Goal: Task Accomplishment & Management: Complete application form

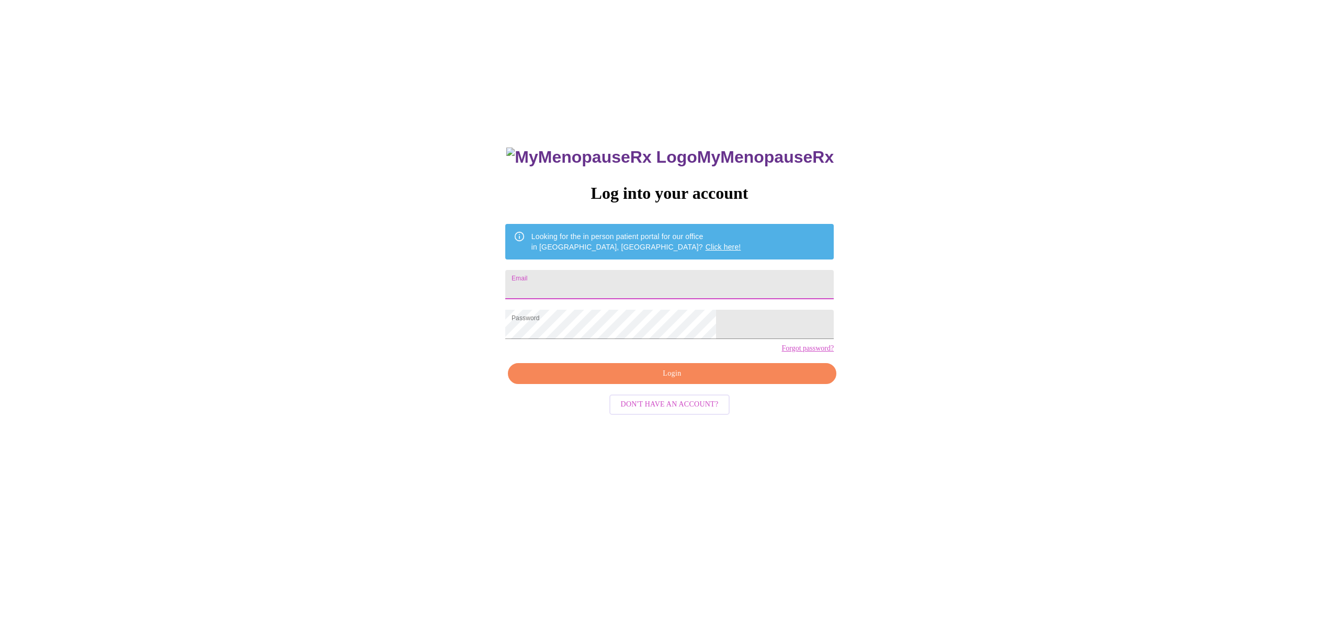
click at [631, 284] on input "Email" at bounding box center [669, 284] width 328 height 29
type input "[EMAIL_ADDRESS][DOMAIN_NAME]"
click at [676, 380] on span "Login" at bounding box center [672, 373] width 304 height 13
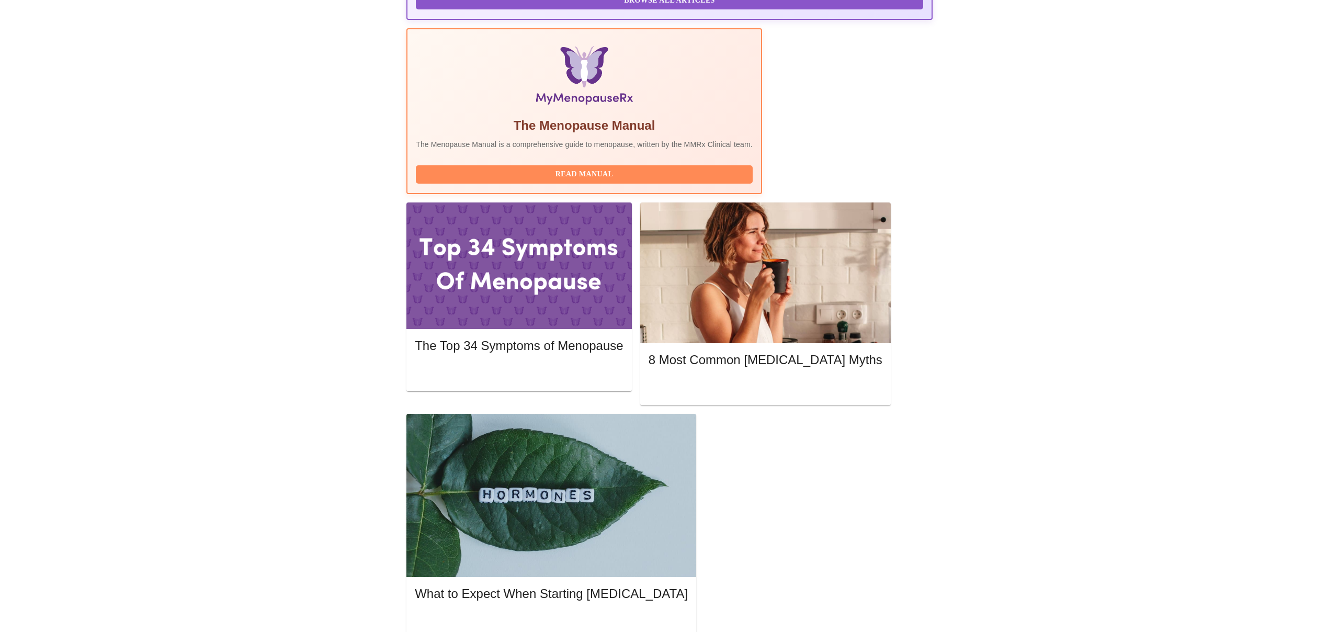
scroll to position [112, 0]
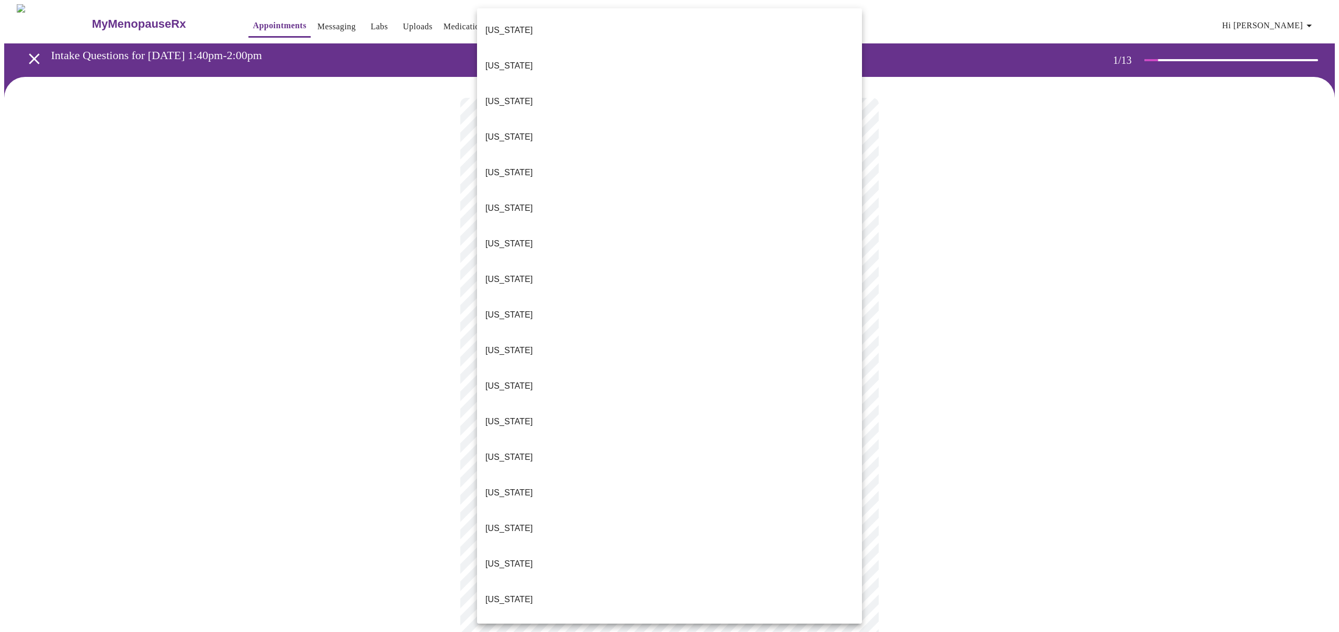
click at [597, 233] on body "MyMenopauseRx Appointments Messaging Labs Uploads Medications Community Refer a…" at bounding box center [669, 481] width 1330 height 955
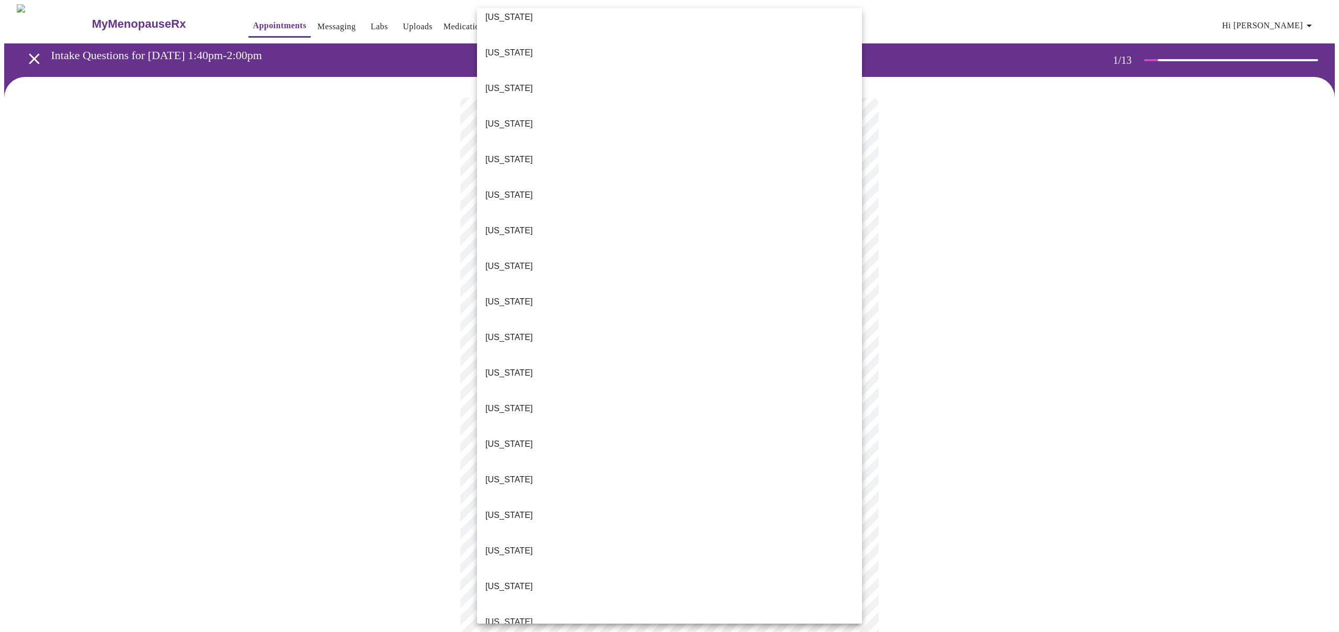
scroll to position [440, 0]
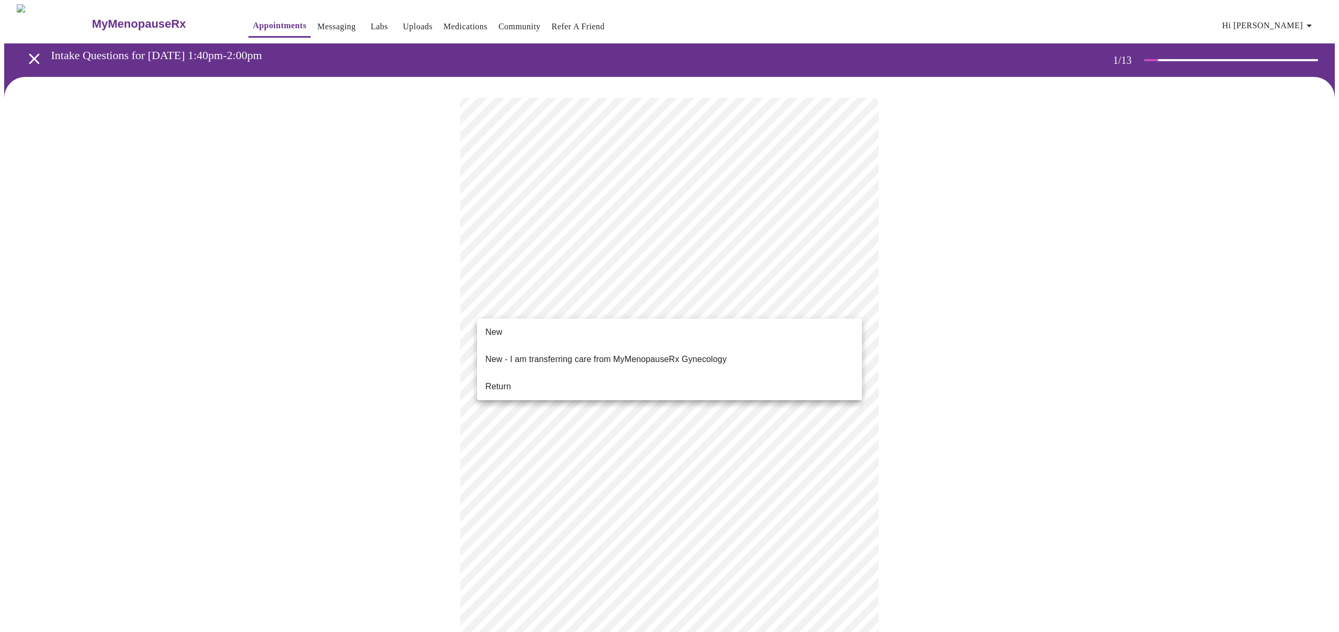
click at [612, 302] on body "MyMenopauseRx Appointments Messaging Labs Uploads Medications Community Refer a…" at bounding box center [669, 478] width 1330 height 949
click at [589, 377] on li "Return" at bounding box center [669, 386] width 385 height 19
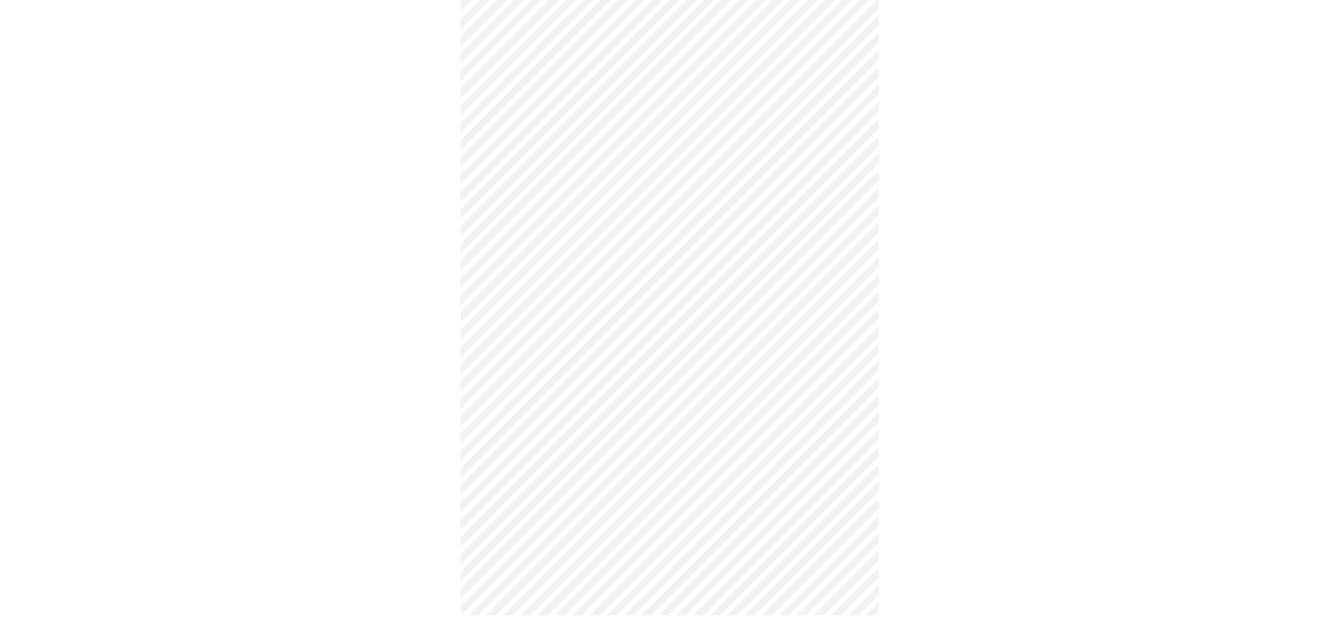
scroll to position [0, 0]
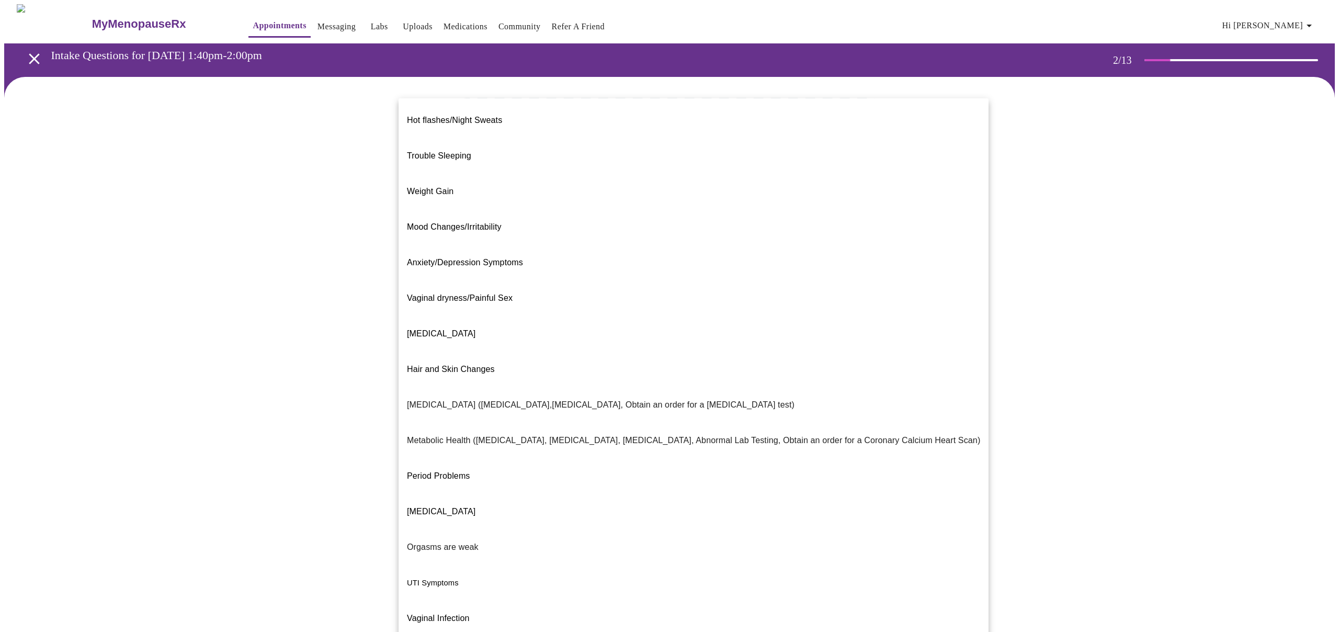
click at [791, 216] on body "MyMenopauseRx Appointments Messaging Labs Uploads Medications Community Refer a…" at bounding box center [669, 318] width 1330 height 628
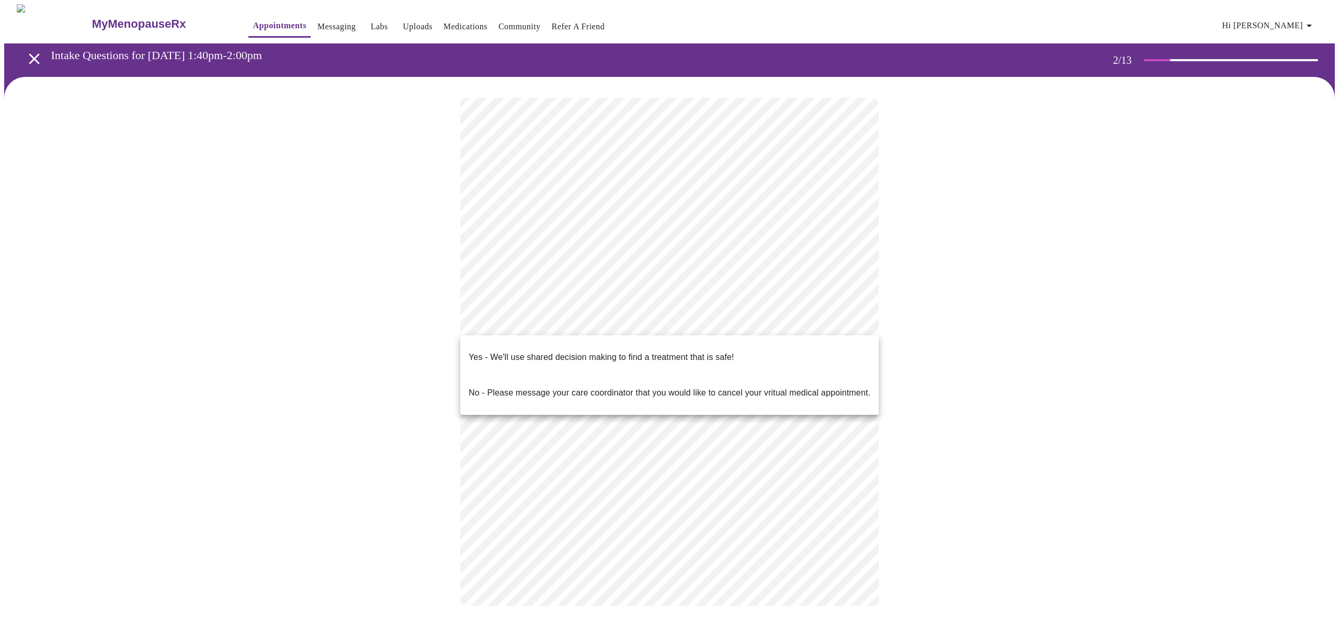
click at [742, 327] on body "MyMenopauseRx Appointments Messaging Labs Uploads Medications Community Refer a…" at bounding box center [669, 315] width 1330 height 622
click at [696, 352] on p "Yes - We'll use shared decision making to find a treatment that is safe!" at bounding box center [600, 357] width 265 height 13
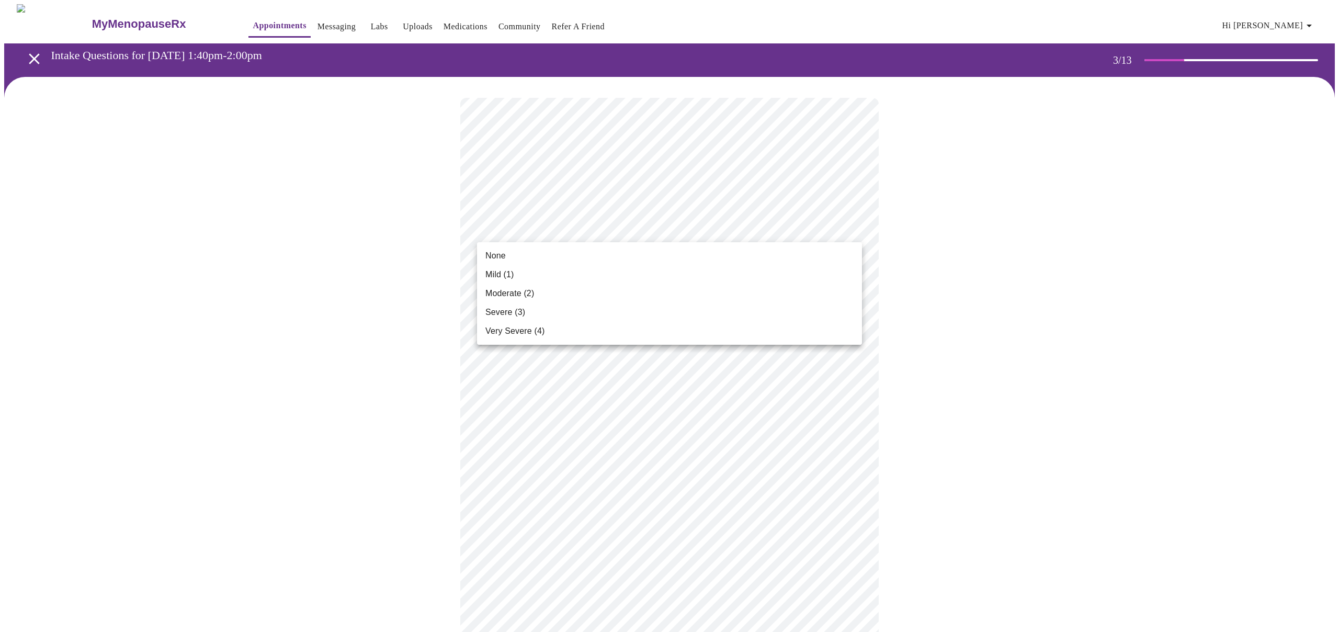
click at [588, 252] on li "None" at bounding box center [669, 255] width 385 height 19
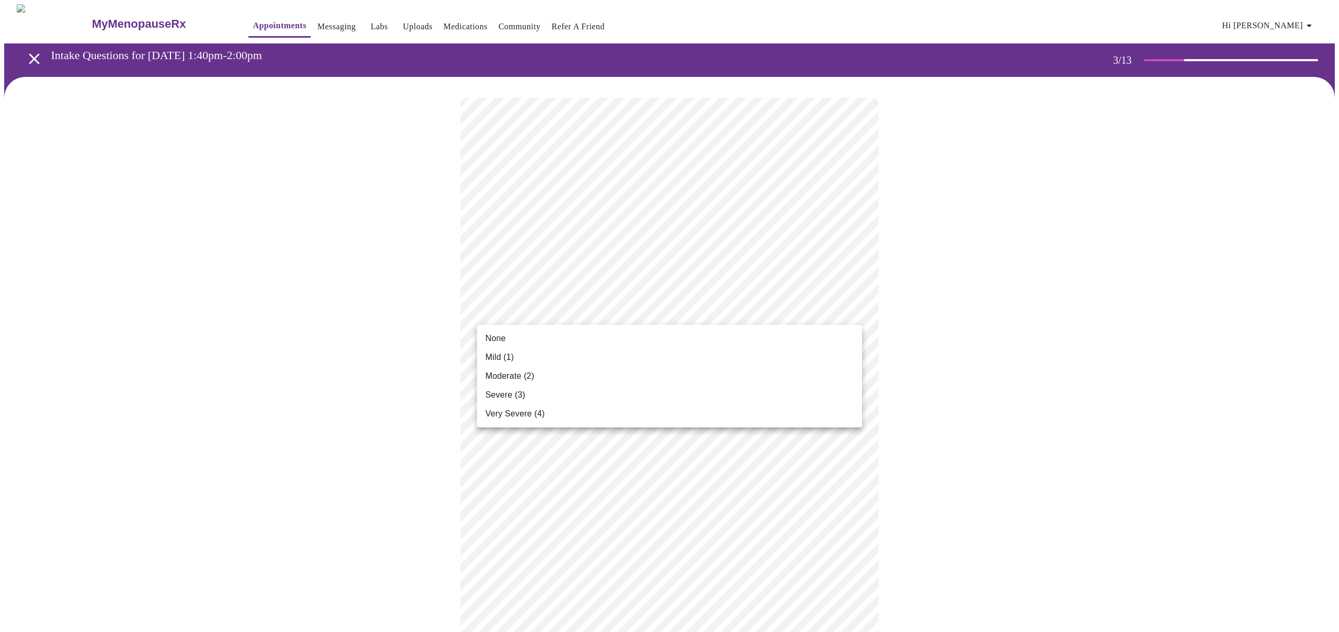
drag, startPoint x: 618, startPoint y: 330, endPoint x: 613, endPoint y: 331, distance: 5.3
click at [618, 330] on li "None" at bounding box center [669, 338] width 385 height 19
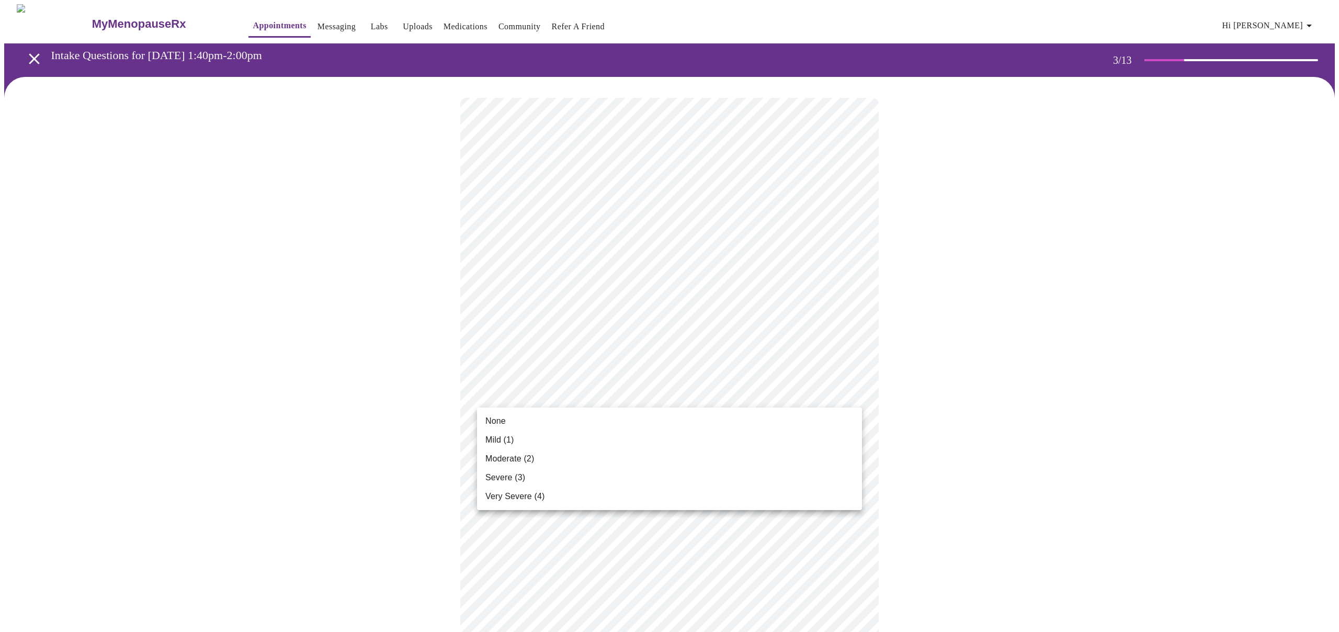
click at [631, 437] on li "Mild (1)" at bounding box center [669, 439] width 385 height 19
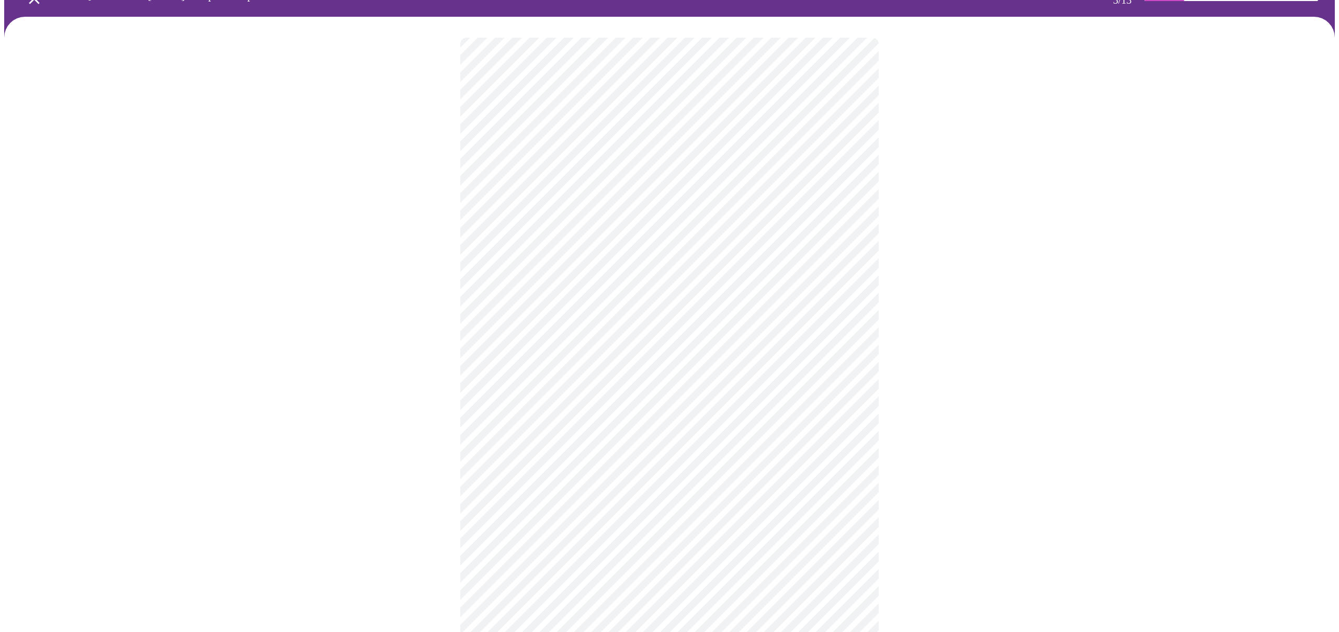
scroll to position [63, 0]
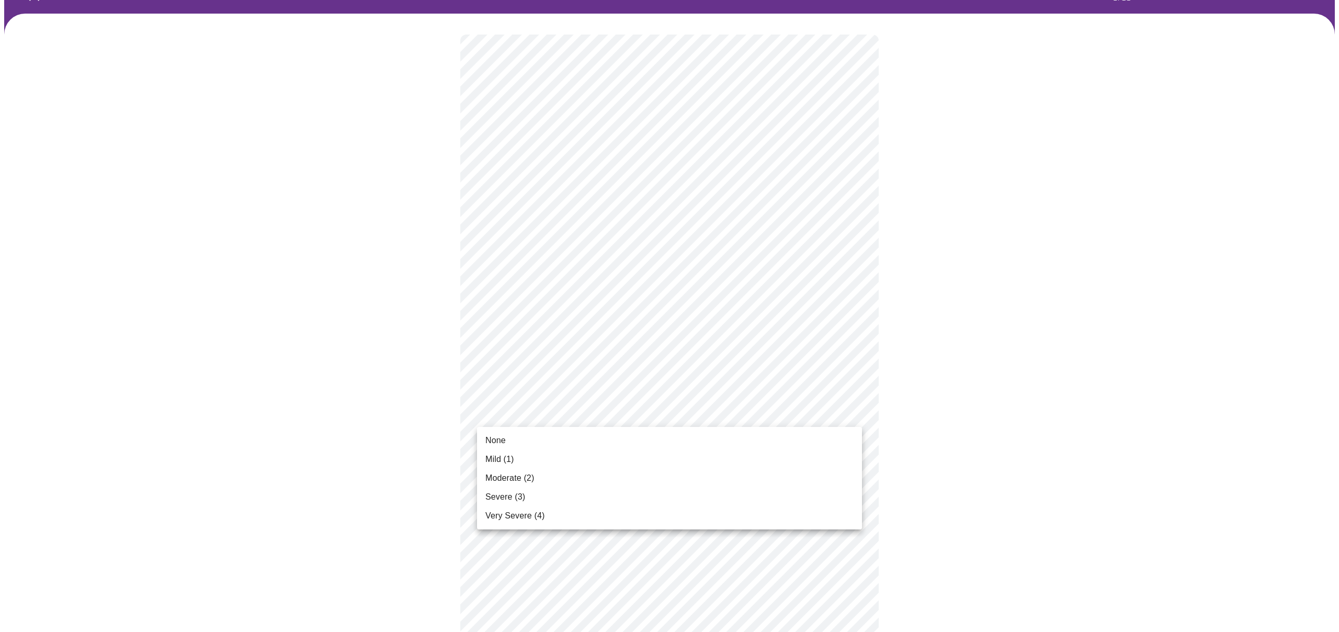
click at [649, 414] on body "MyMenopauseRx Appointments Messaging Labs Uploads Medications Community Refer a…" at bounding box center [669, 614] width 1330 height 1347
click at [641, 450] on li "Mild (1)" at bounding box center [669, 459] width 385 height 19
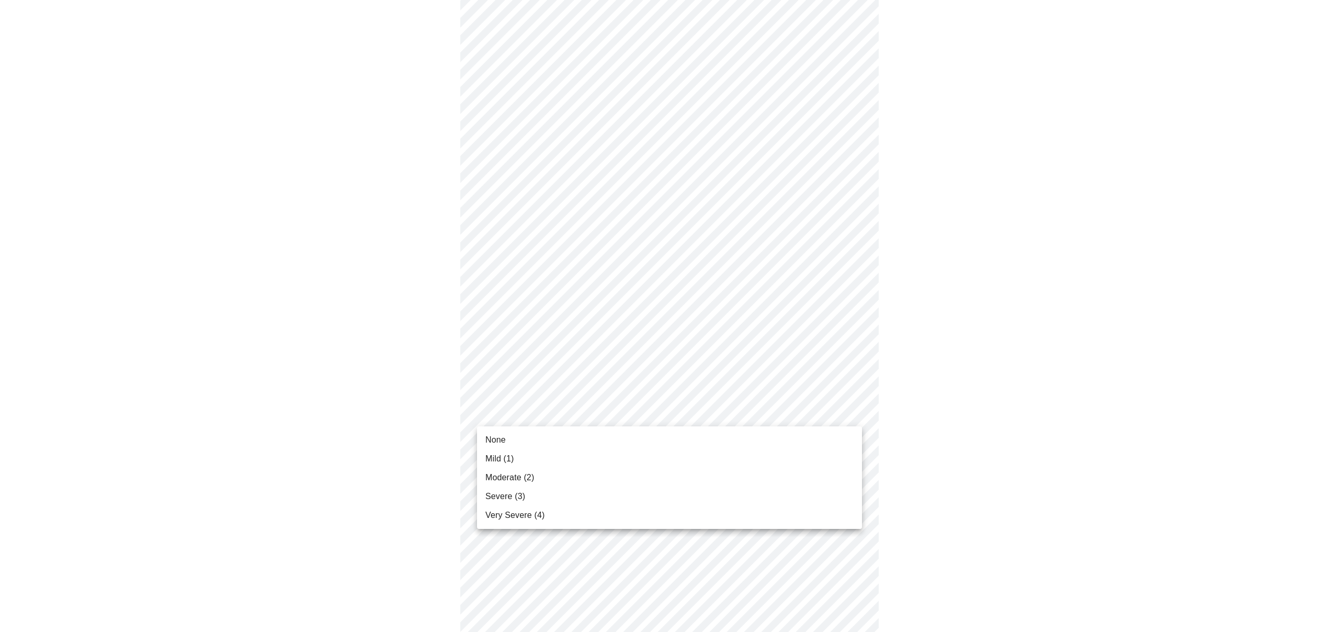
click at [644, 413] on body "MyMenopauseRx Appointments Messaging Labs Uploads Medications Community Refer a…" at bounding box center [669, 538] width 1330 height 1332
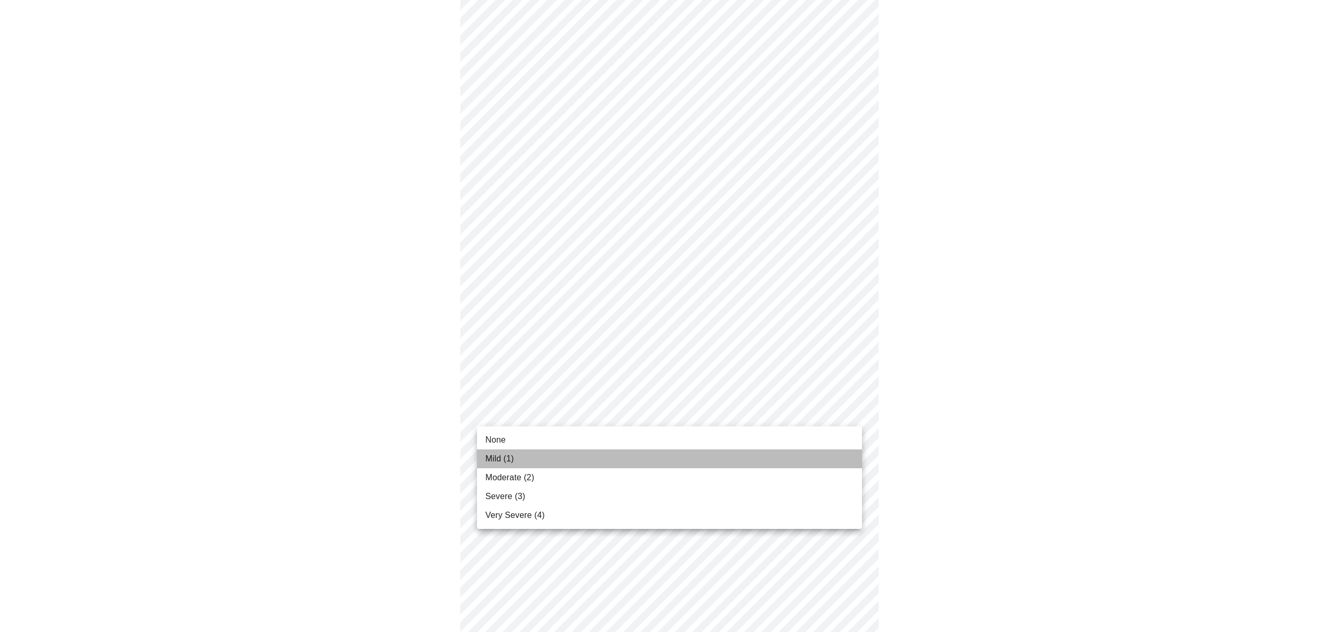
click at [630, 450] on li "Mild (1)" at bounding box center [669, 458] width 385 height 19
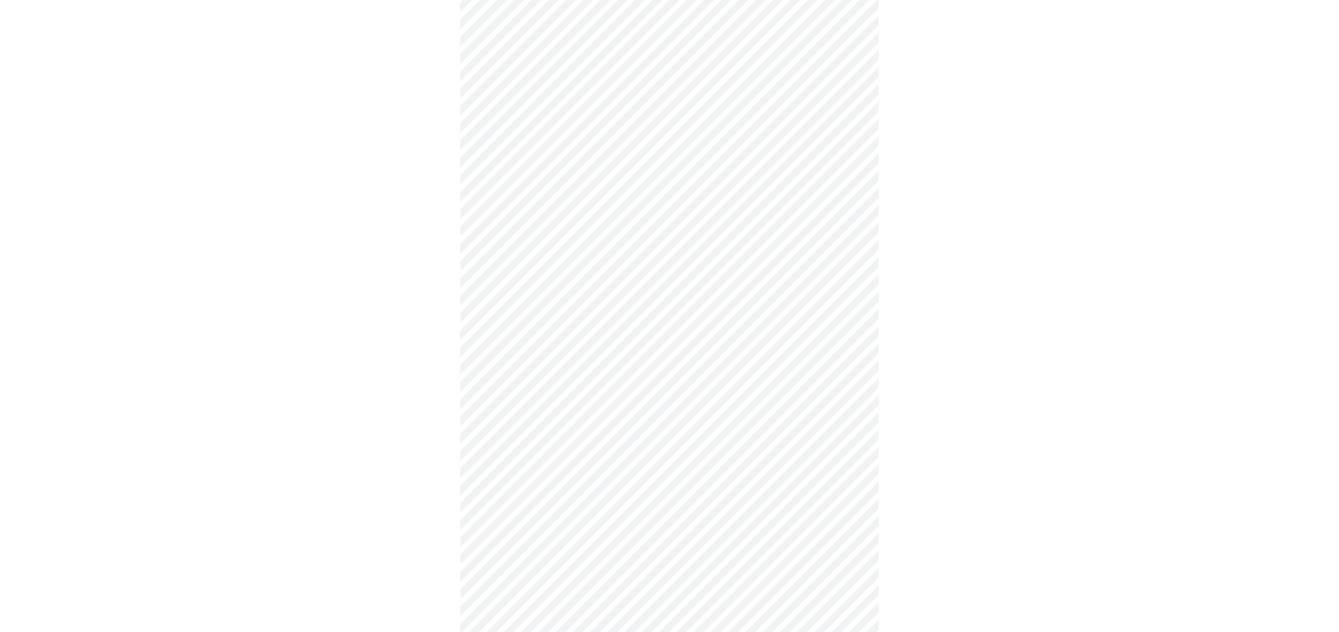
scroll to position [200, 0]
click at [641, 414] on body "MyMenopauseRx Appointments Messaging Labs Uploads Medications Community Refer a…" at bounding box center [669, 463] width 1330 height 1318
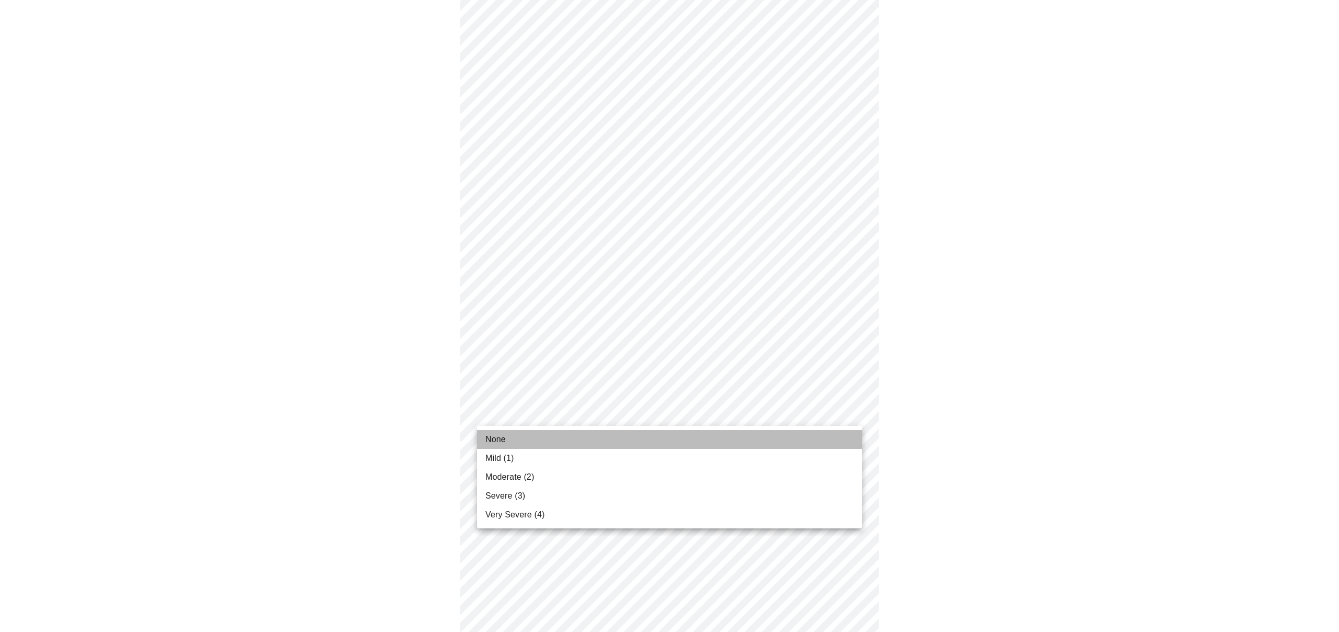
click at [631, 435] on li "None" at bounding box center [669, 439] width 385 height 19
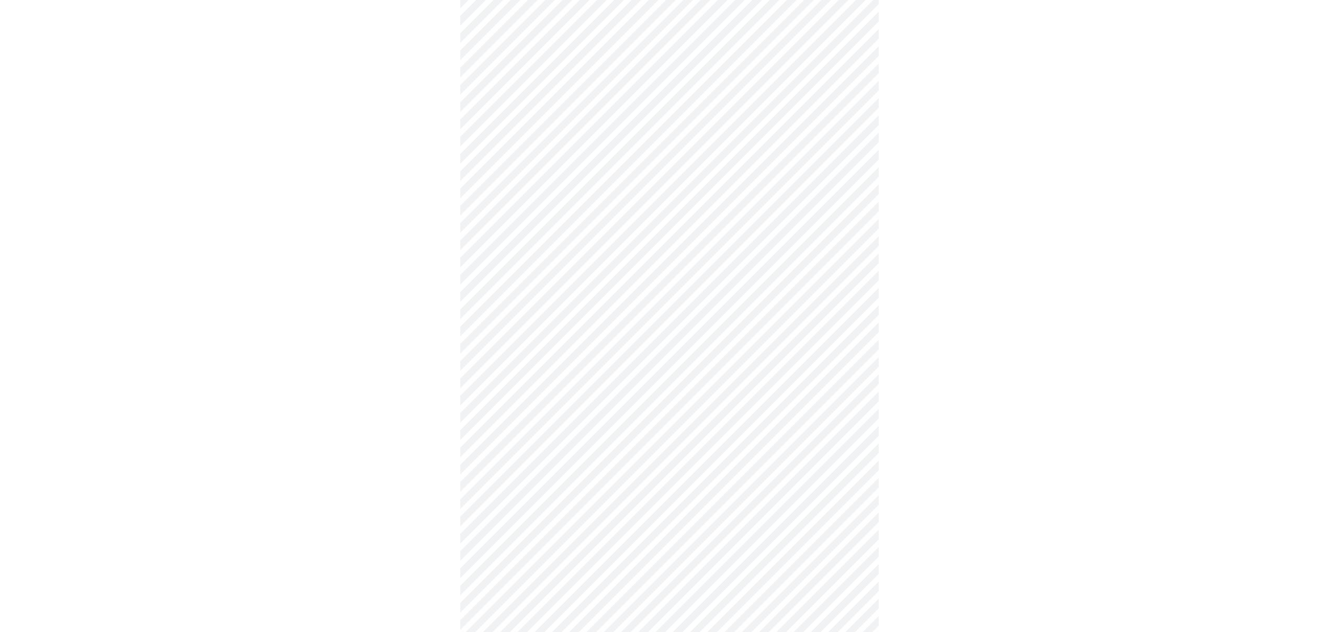
scroll to position [275, 0]
click at [636, 419] on body "MyMenopauseRx Appointments Messaging Labs Uploads Medications Community Refer a…" at bounding box center [669, 381] width 1330 height 1303
click at [628, 457] on li "Mild (1)" at bounding box center [669, 466] width 385 height 19
click at [633, 442] on body "MyMenopauseRx Appointments Messaging Labs Uploads Medications Community Refer a…" at bounding box center [669, 313] width 1330 height 1288
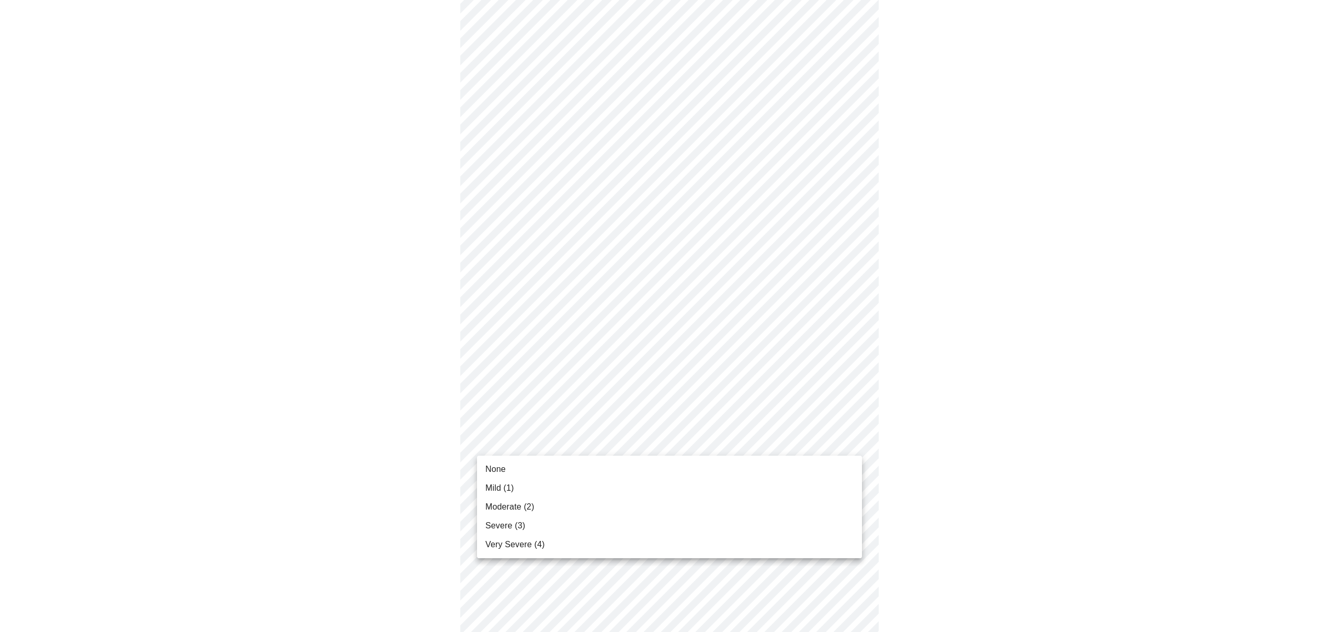
click at [624, 482] on li "Mild (1)" at bounding box center [669, 487] width 385 height 19
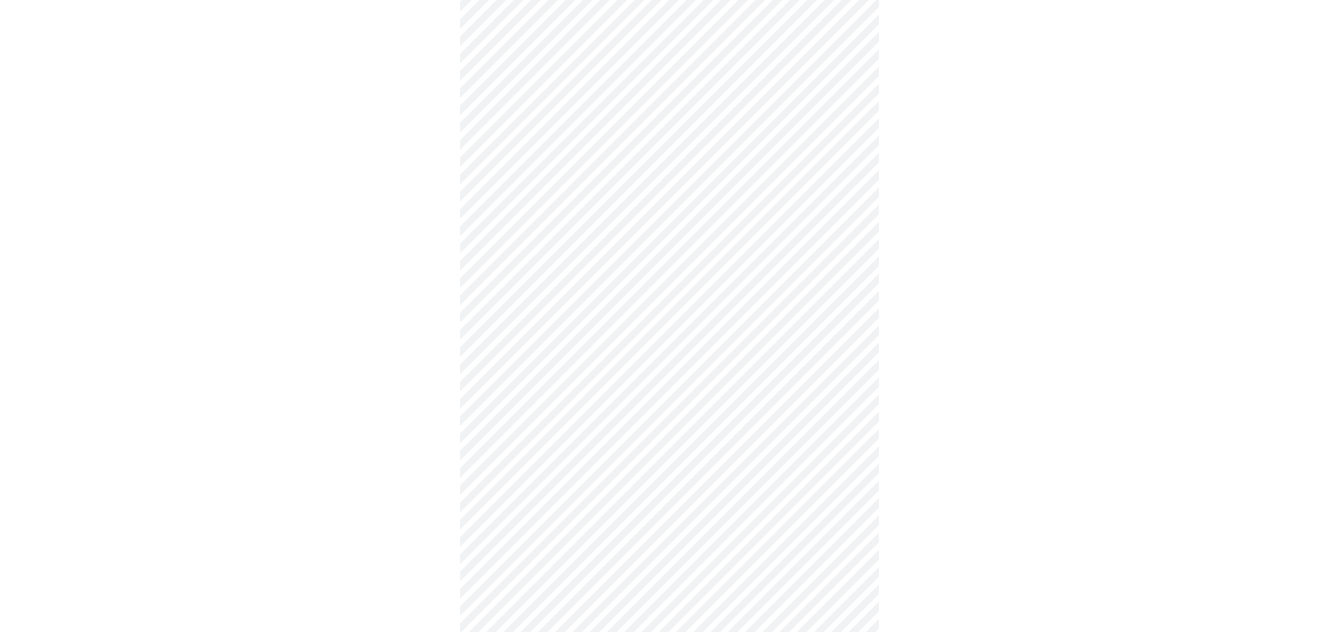
scroll to position [390, 0]
click at [633, 467] on body "MyMenopauseRx Appointments Messaging Labs Uploads Medications Community Refer a…" at bounding box center [669, 251] width 1330 height 1274
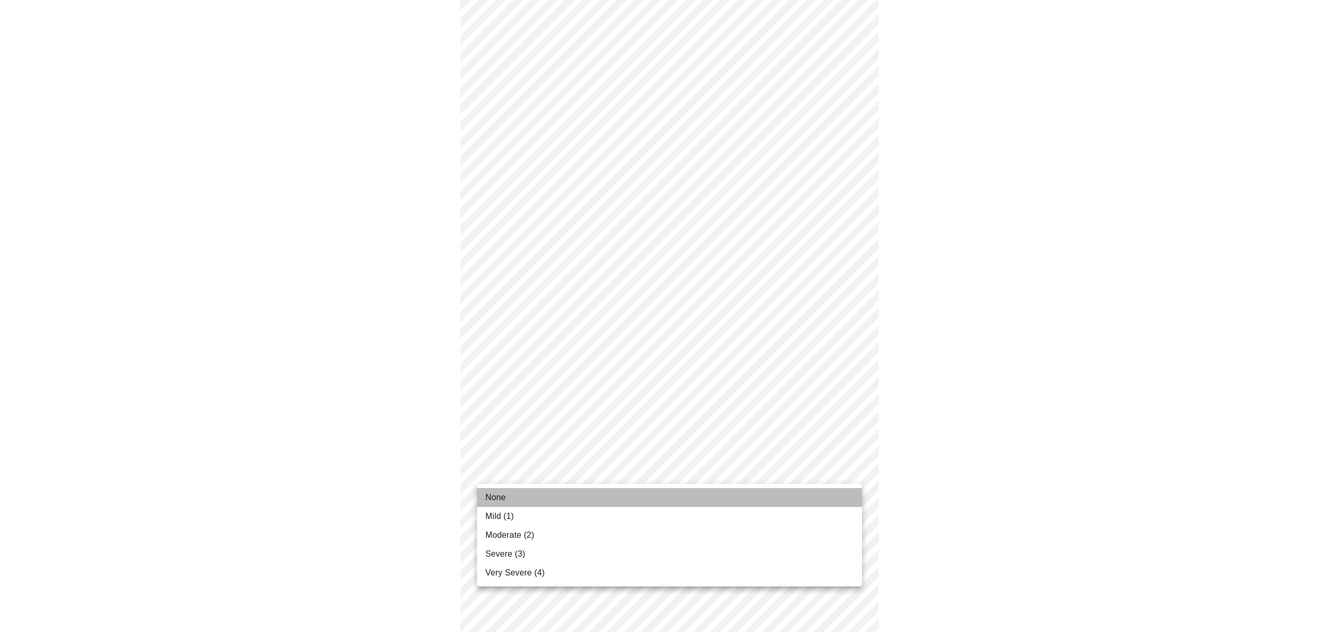
click at [614, 495] on li "None" at bounding box center [669, 497] width 385 height 19
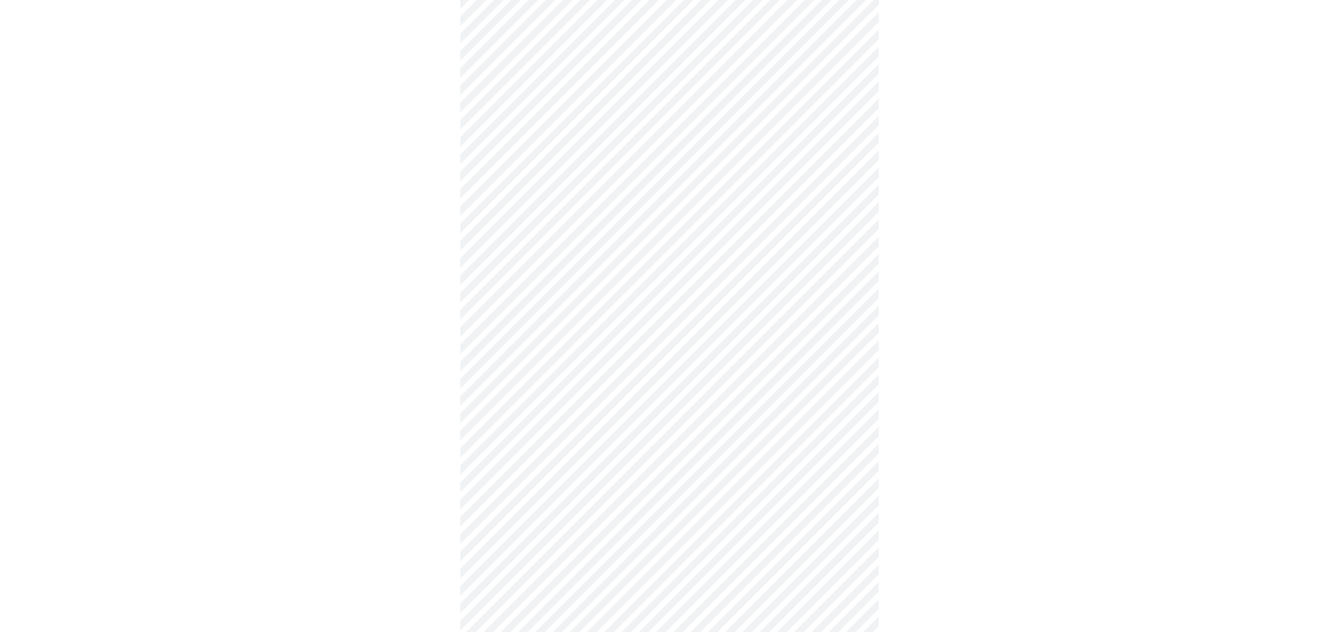
scroll to position [496, 0]
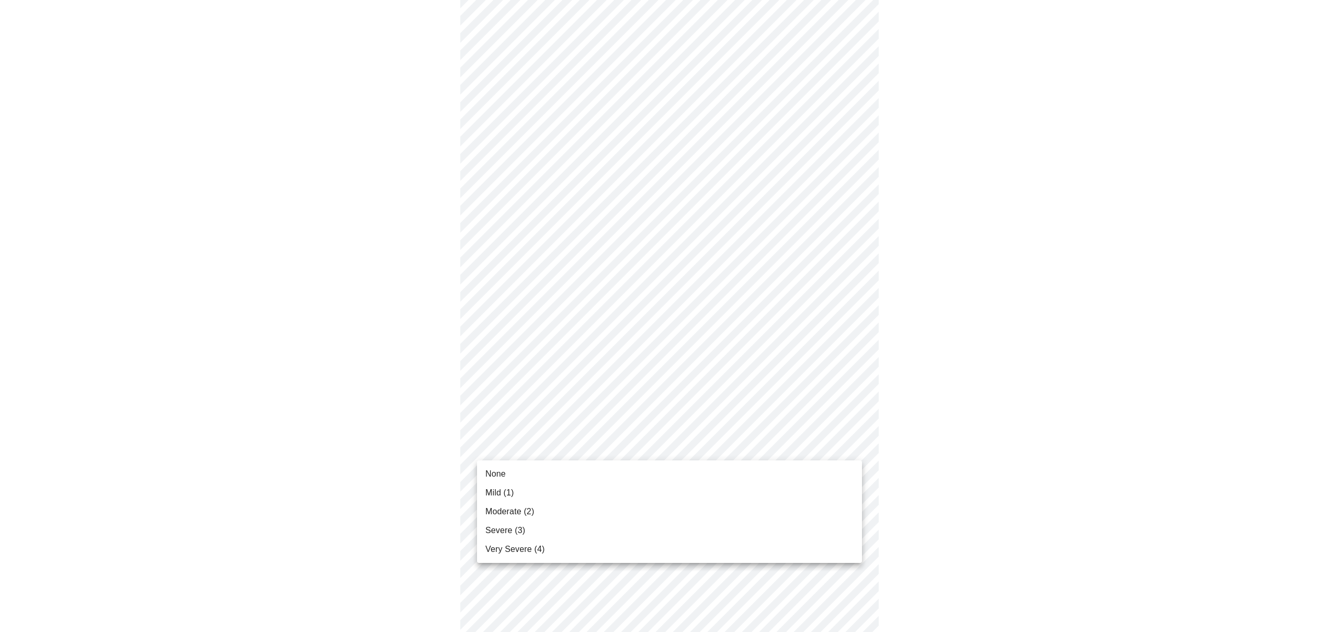
click at [633, 447] on body "MyMenopauseRx Appointments Messaging Labs Uploads Medications Community Refer a…" at bounding box center [669, 137] width 1330 height 1259
click at [610, 471] on li "None" at bounding box center [669, 473] width 385 height 19
click at [620, 461] on body "MyMenopauseRx Appointments Messaging Labs Uploads Medications Community Refer a…" at bounding box center [669, 58] width 1330 height 1244
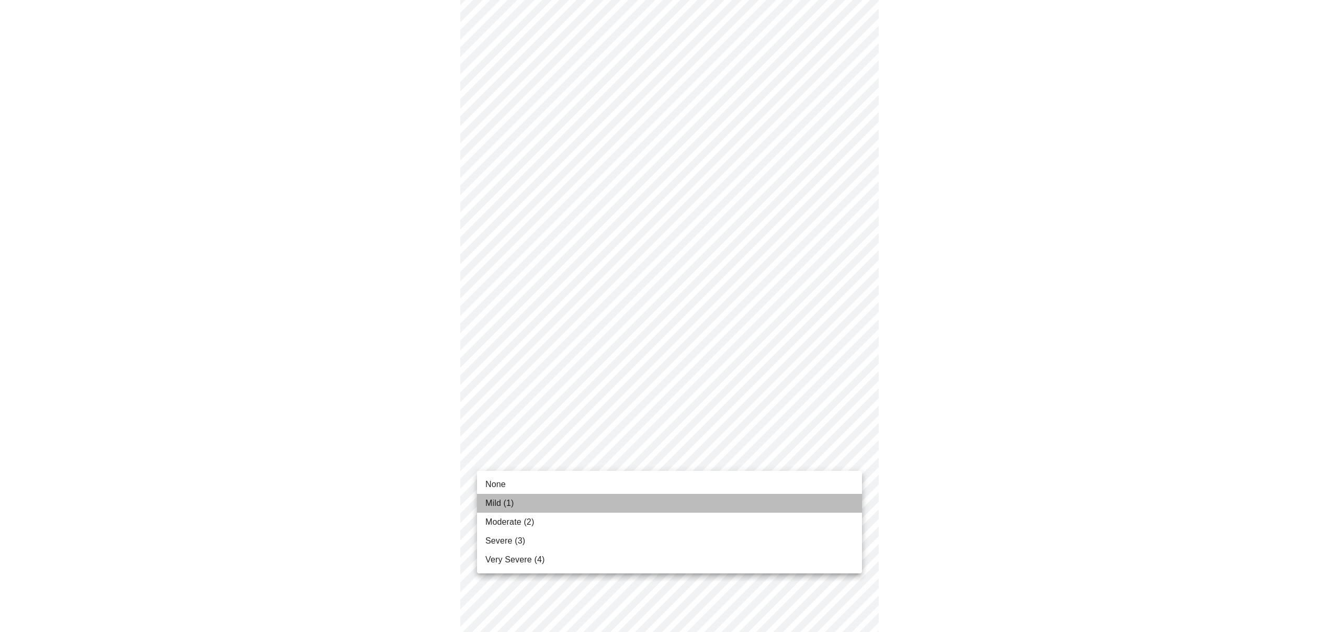
click at [601, 501] on li "Mild (1)" at bounding box center [669, 503] width 385 height 19
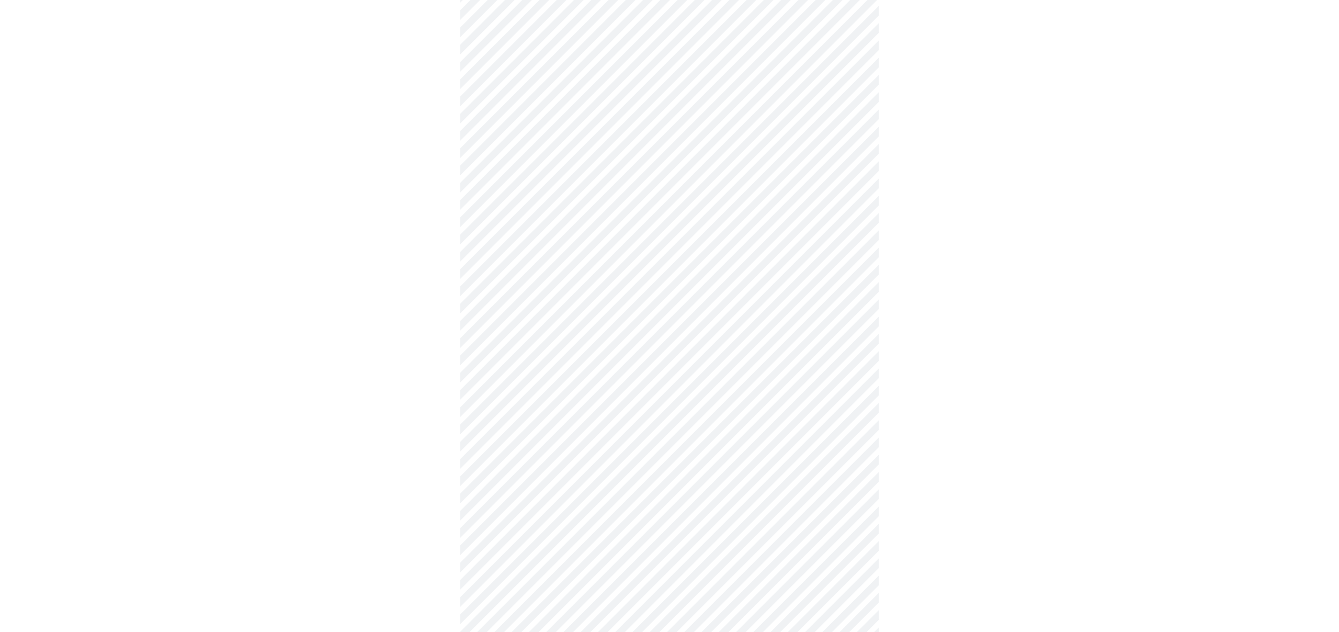
scroll to position [266, 0]
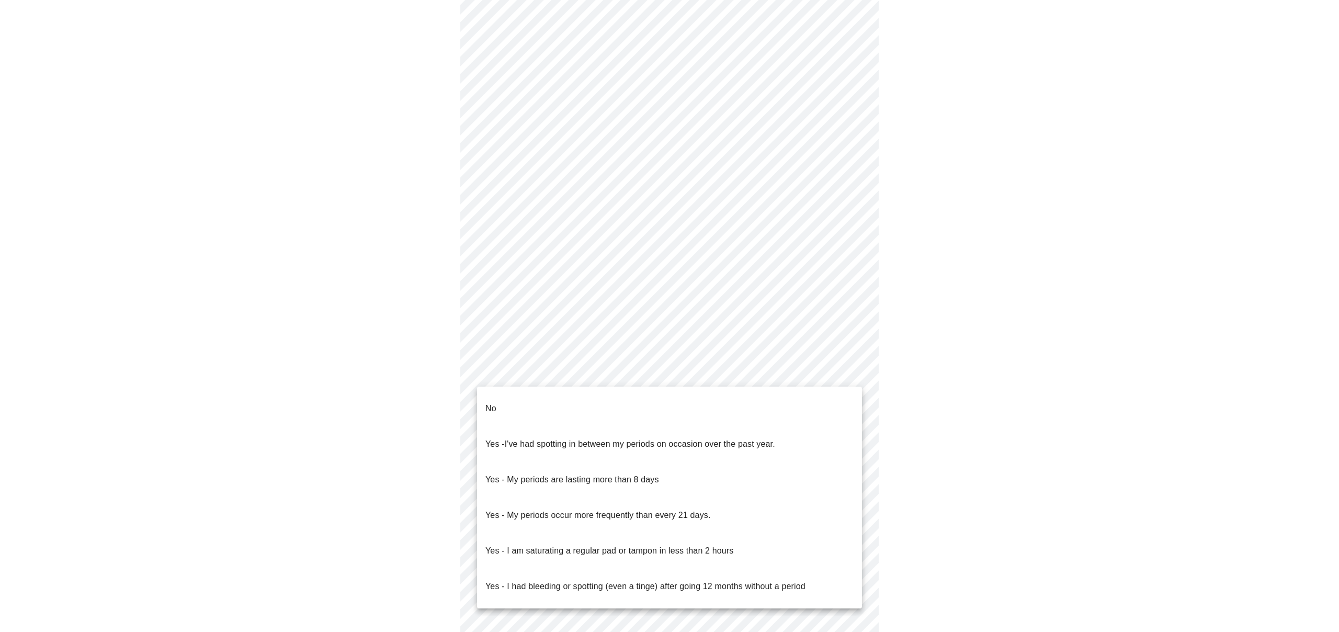
click at [604, 373] on body "MyMenopauseRx Appointments Messaging Labs Uploads Medications Community Refer a…" at bounding box center [669, 255] width 1330 height 1032
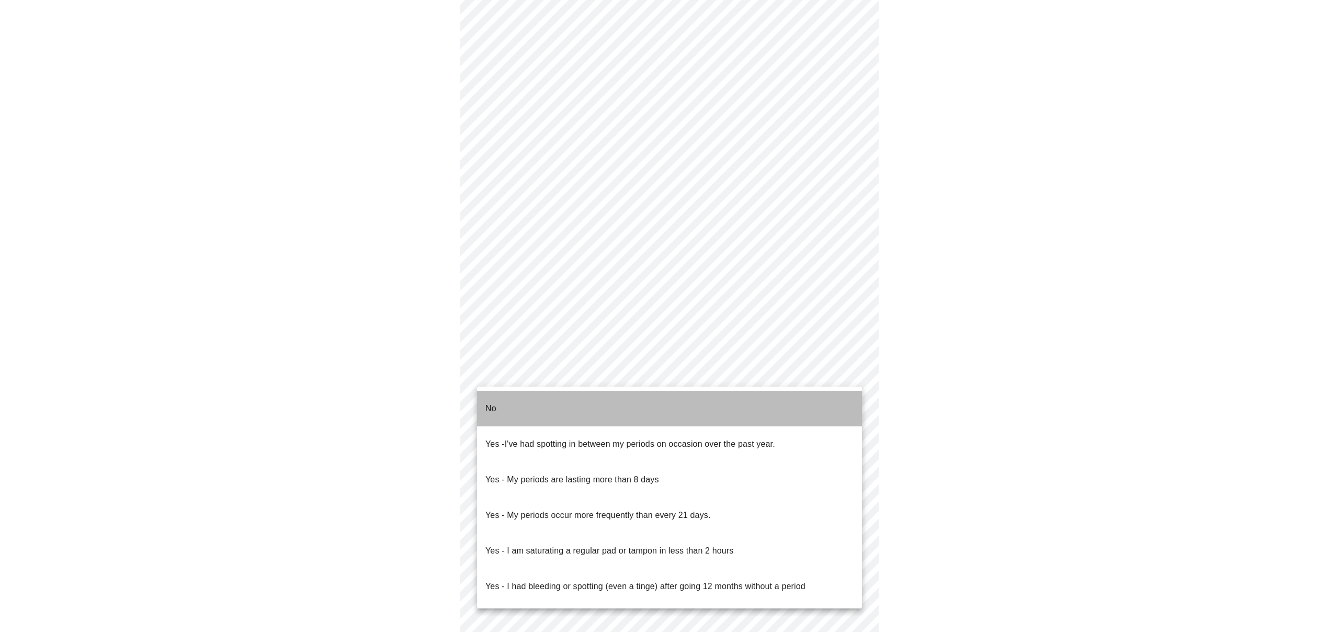
click at [586, 404] on li "No" at bounding box center [669, 409] width 385 height 36
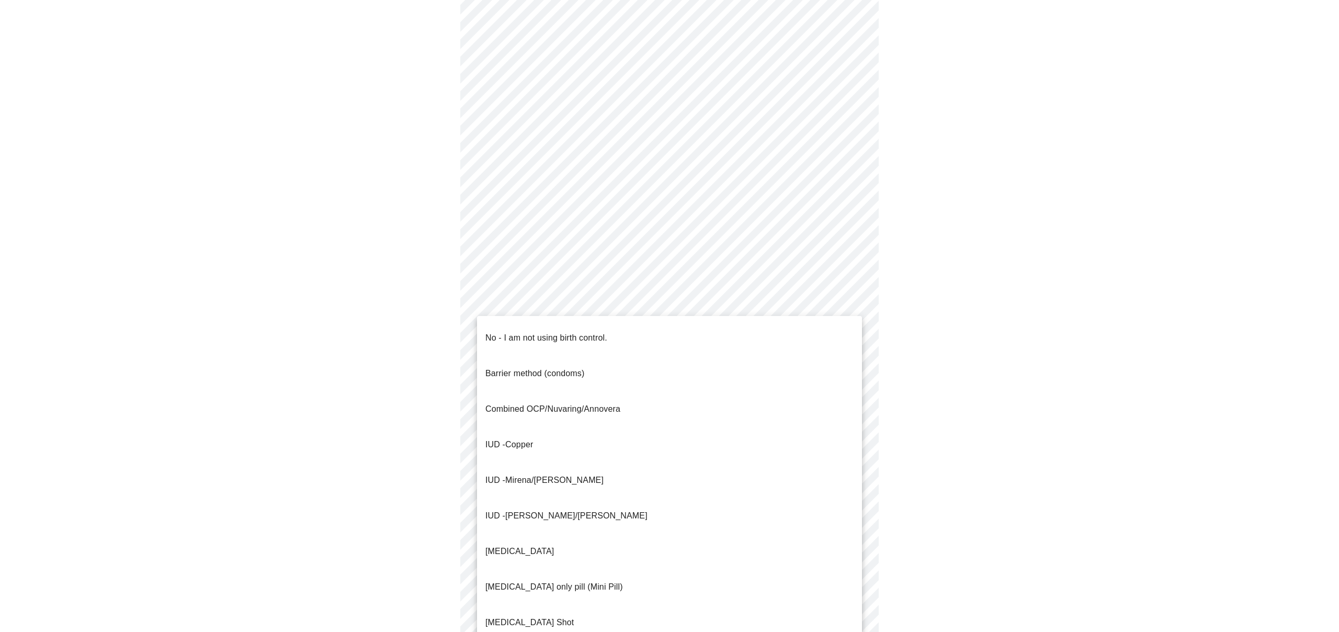
click at [589, 451] on body "MyMenopauseRx Appointments Messaging Labs Uploads Medications Community Refer a…" at bounding box center [669, 252] width 1330 height 1026
drag, startPoint x: 599, startPoint y: 330, endPoint x: 594, endPoint y: 340, distance: 11.0
click at [598, 331] on p "No - I am not using birth control." at bounding box center [546, 337] width 122 height 13
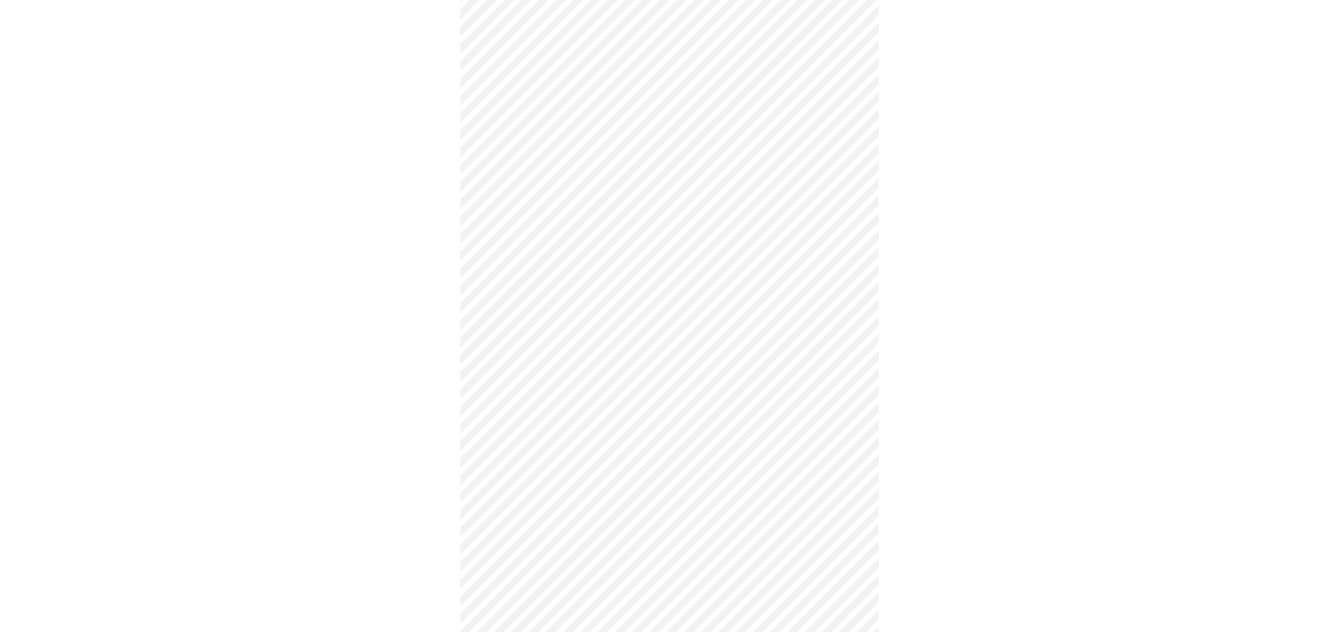
scroll to position [333, 0]
click at [602, 464] on body "MyMenopauseRx Appointments Messaging Labs Uploads Medications Community Refer a…" at bounding box center [669, 181] width 1330 height 1020
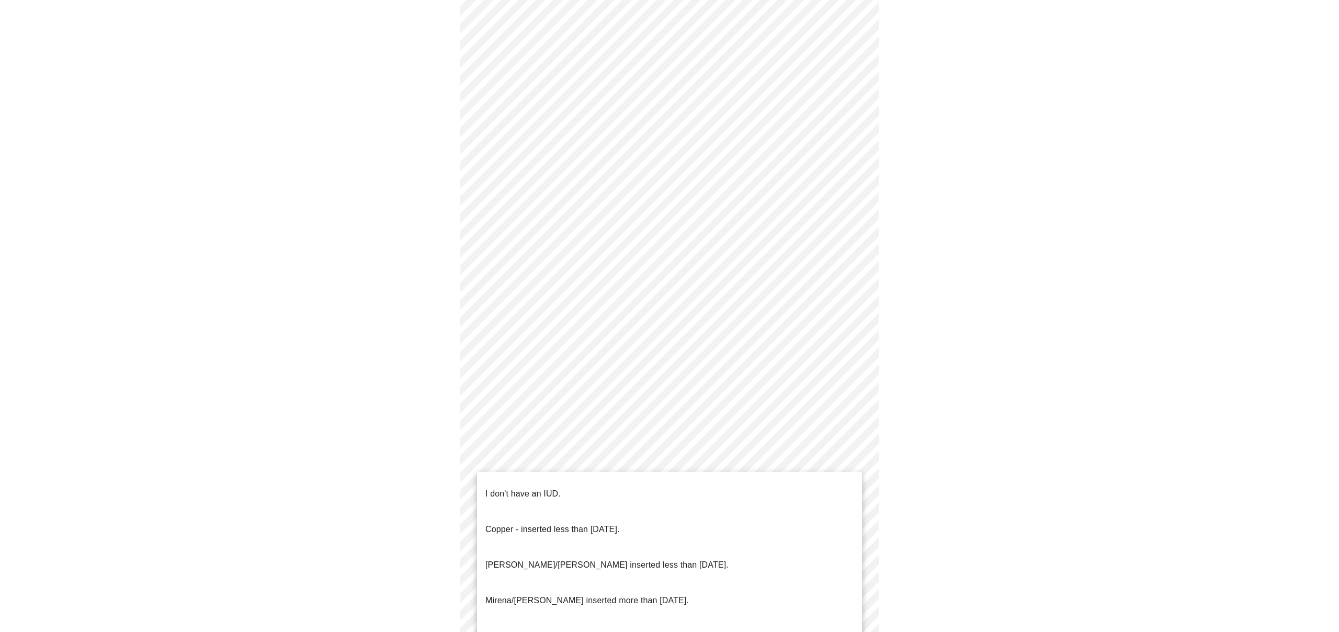
click at [596, 490] on li "I don't have an IUD." at bounding box center [669, 494] width 385 height 36
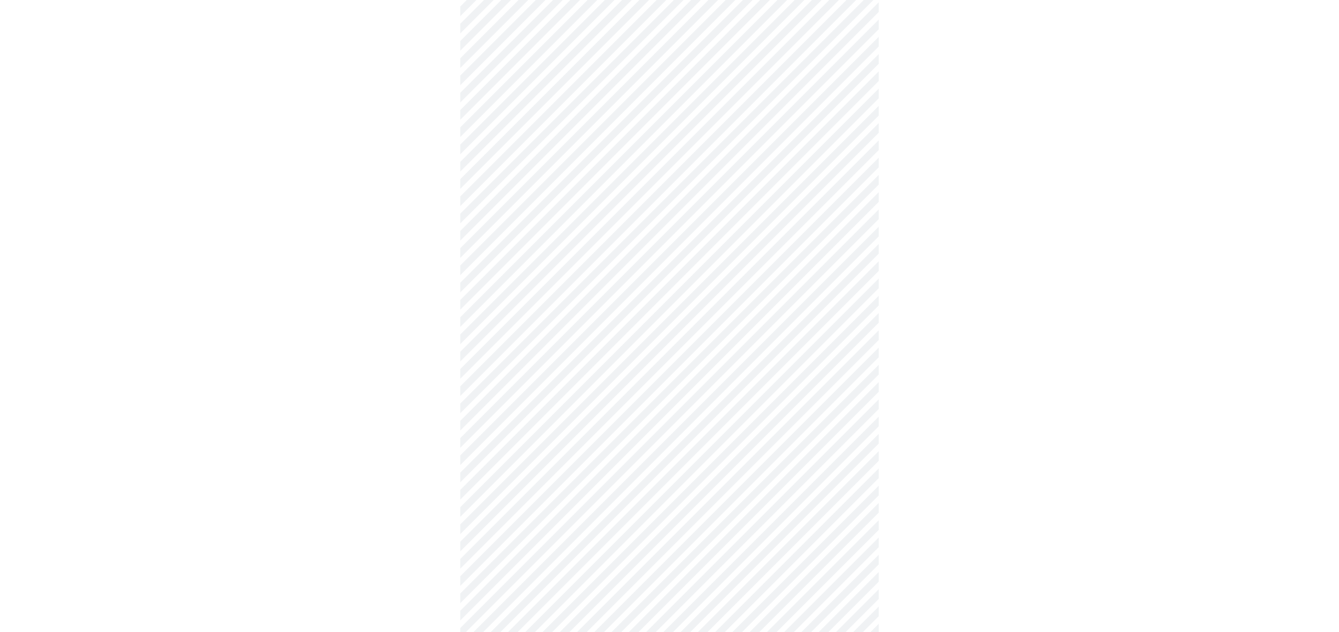
click at [583, 532] on body "MyMenopauseRx Appointments Messaging Labs Uploads Medications Community Refer a…" at bounding box center [669, 177] width 1330 height 1013
click at [568, 556] on li "Yes" at bounding box center [669, 570] width 385 height 36
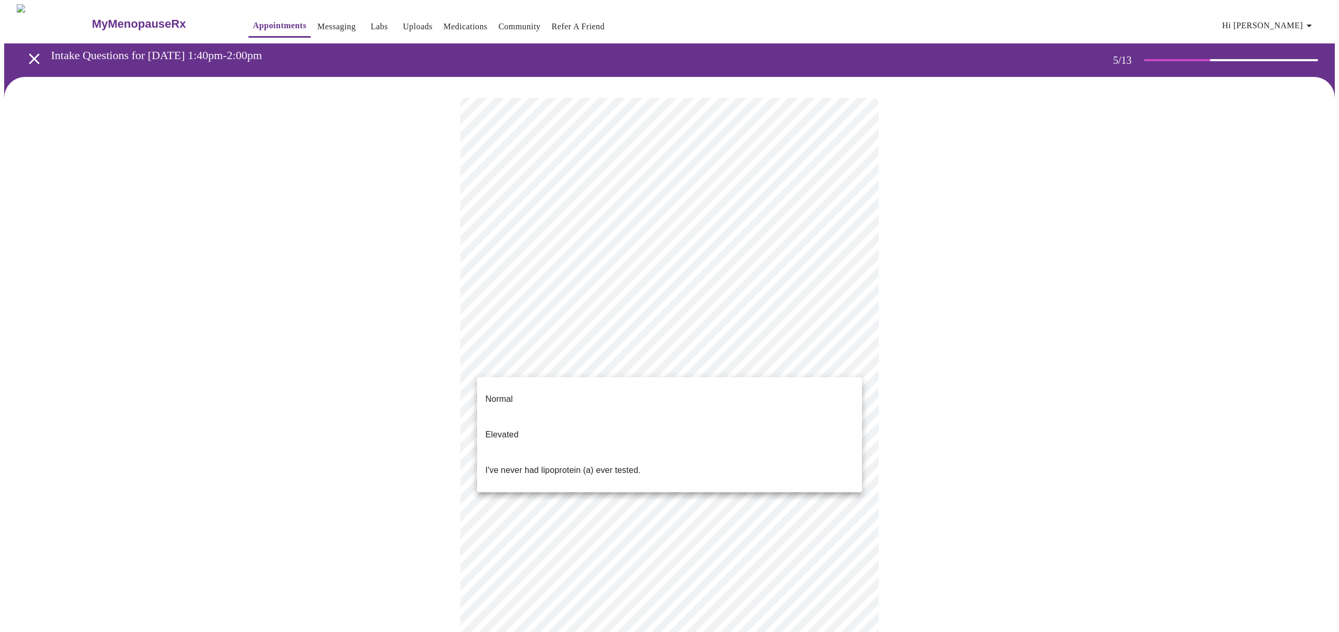
click at [829, 357] on body "MyMenopauseRx Appointments Messaging Labs Uploads Medications Community Refer a…" at bounding box center [669, 390] width 1330 height 773
click at [907, 388] on div at bounding box center [669, 316] width 1339 height 632
click at [833, 367] on body "MyMenopauseRx Appointments Messaging Labs Uploads Medications Community Refer a…" at bounding box center [669, 390] width 1330 height 773
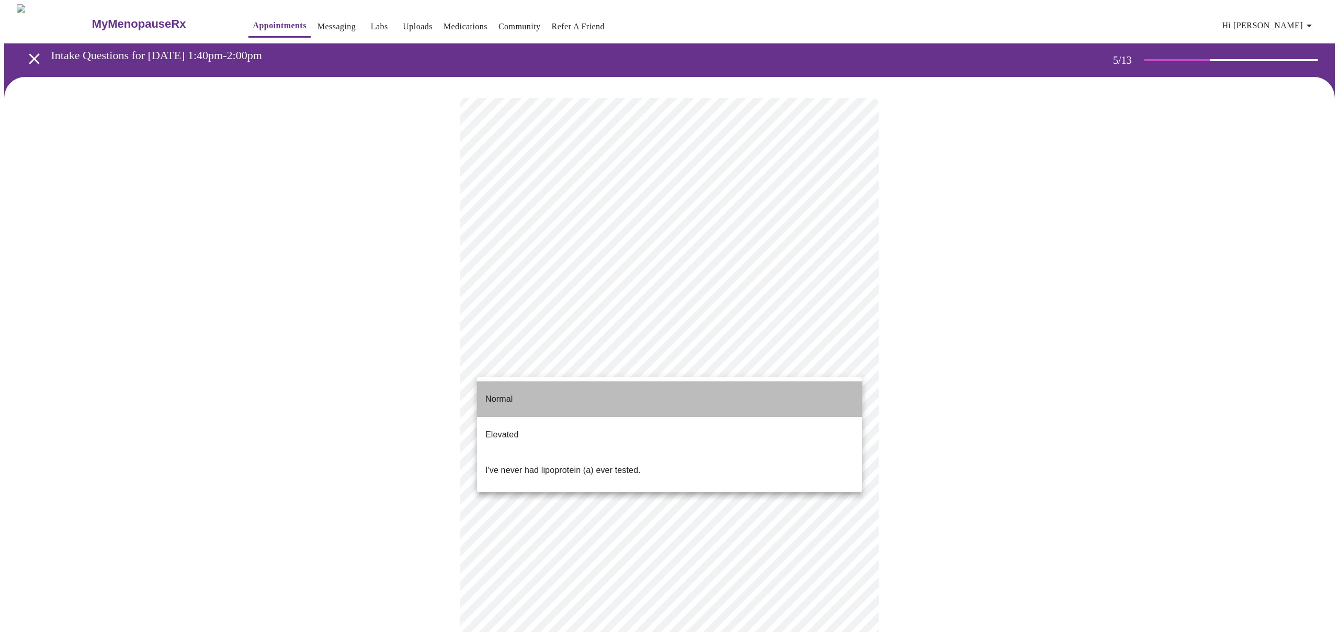
click at [809, 386] on li "Normal" at bounding box center [669, 399] width 385 height 36
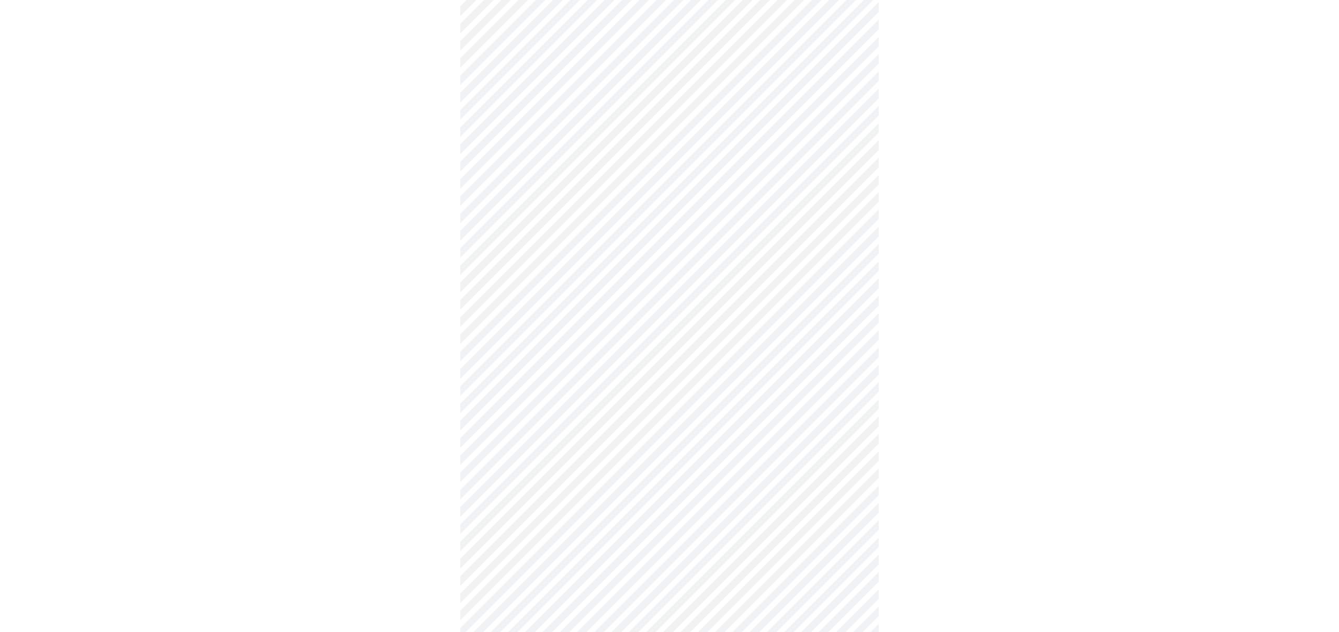
scroll to position [2672, 0]
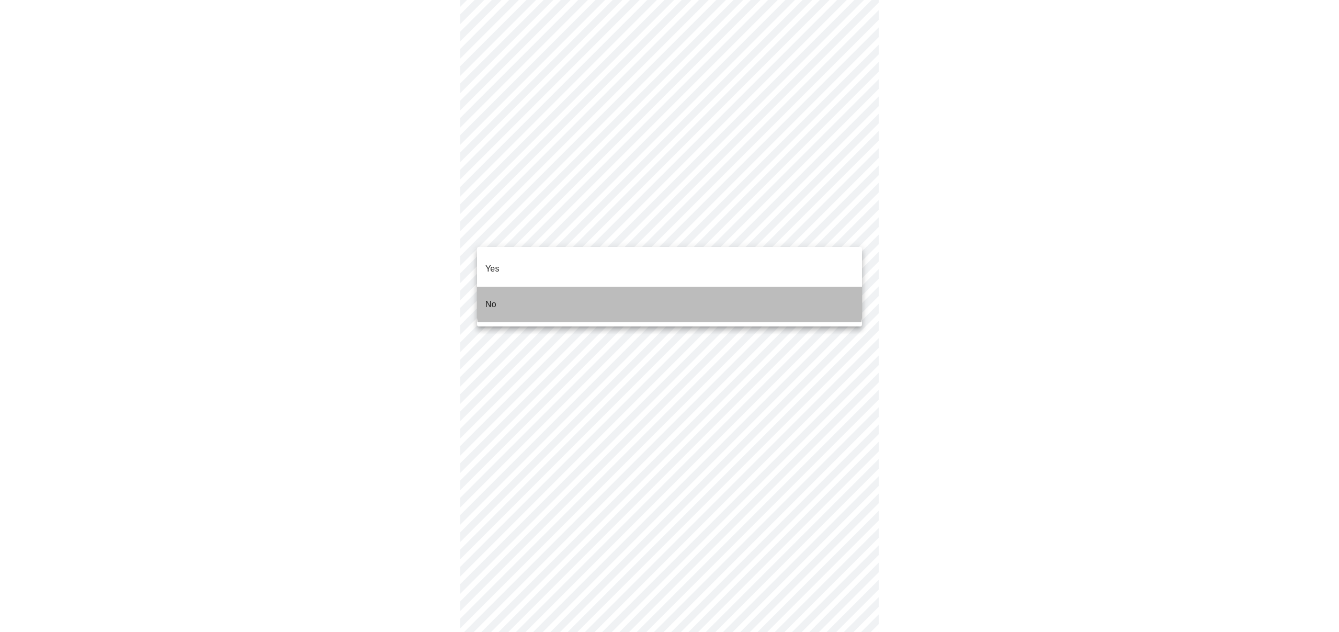
click at [669, 287] on li "No" at bounding box center [669, 305] width 385 height 36
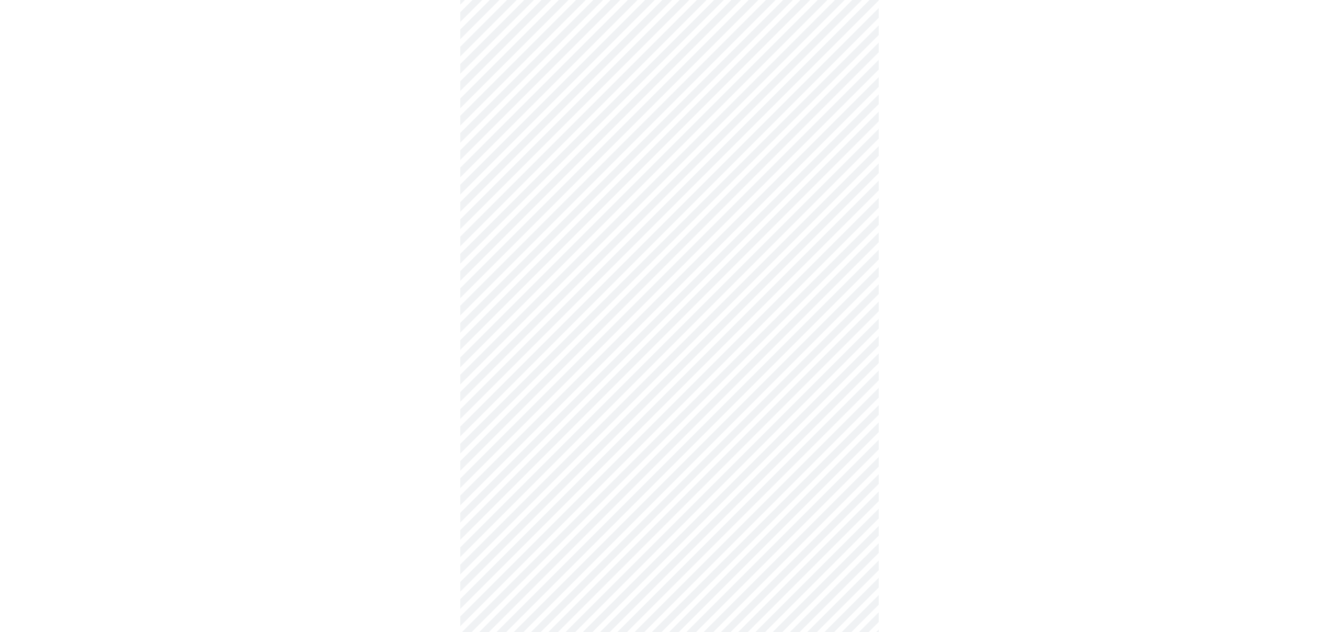
scroll to position [369, 0]
